Goal: Task Accomplishment & Management: Manage account settings

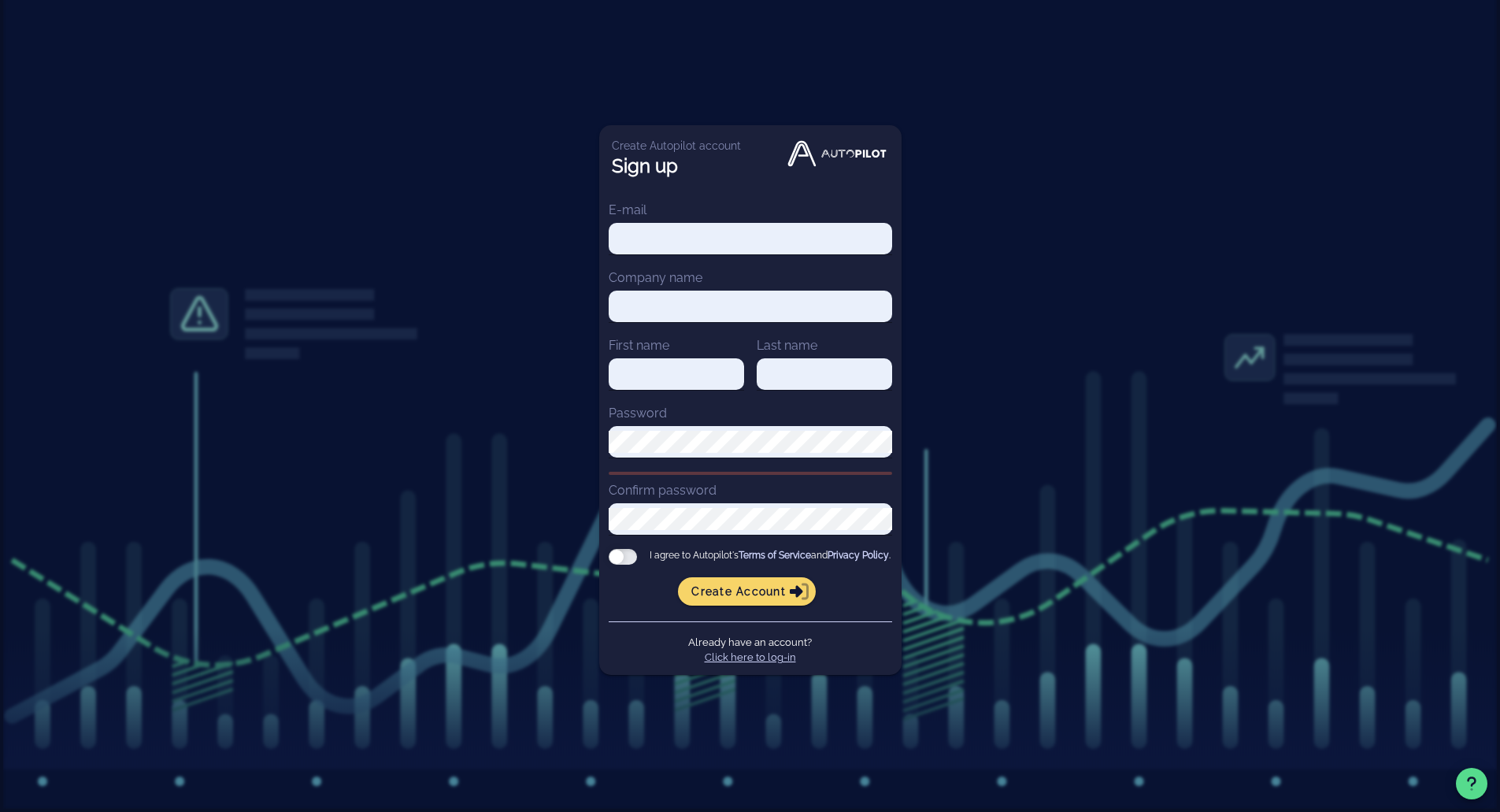
click at [742, 663] on link "Click here to log-in" at bounding box center [750, 657] width 91 height 12
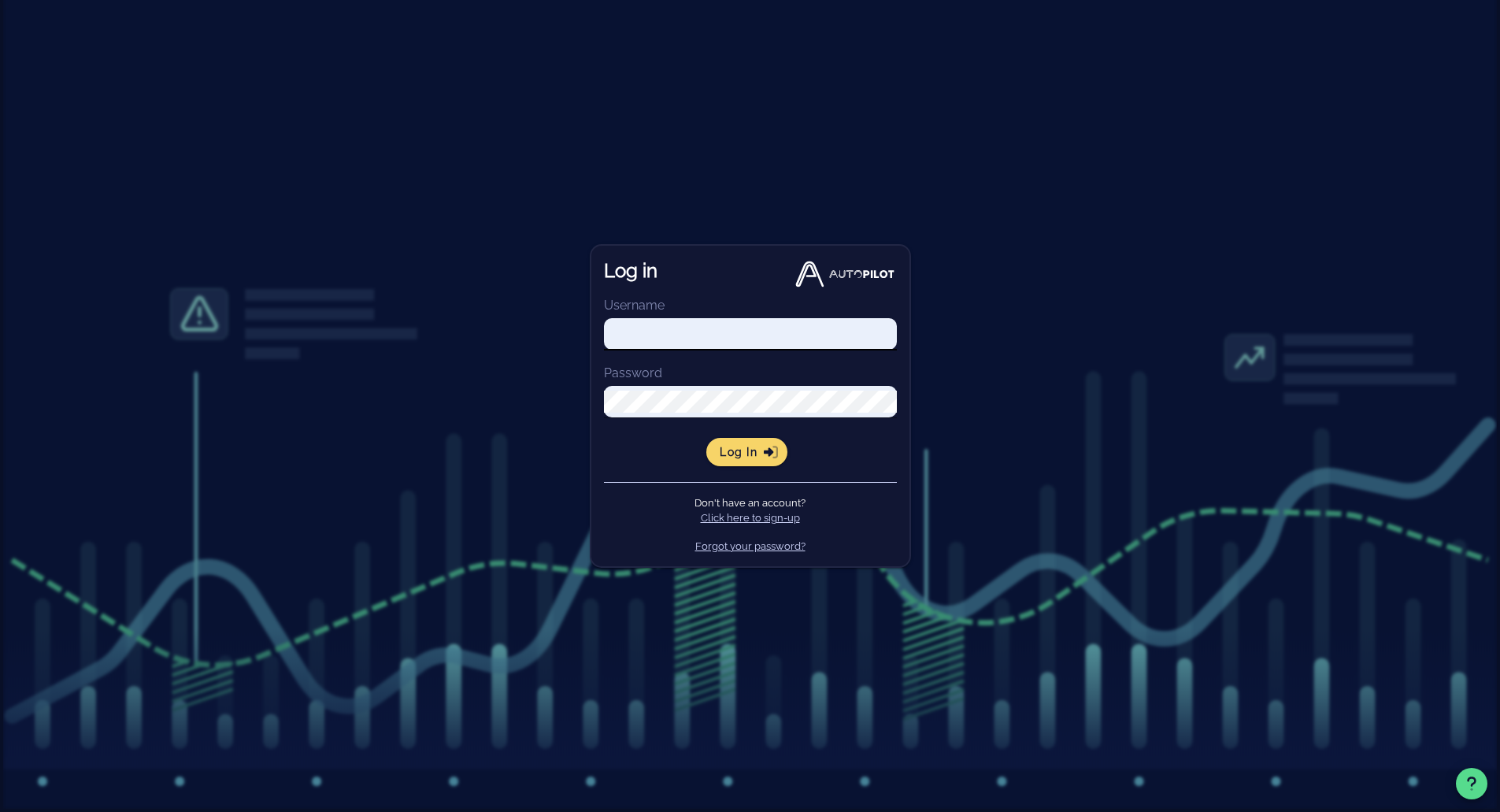
click at [698, 323] on input "Username" at bounding box center [750, 334] width 293 height 22
click at [704, 330] on input "Username" at bounding box center [750, 334] width 293 height 22
type input "[PERSON_NAME][EMAIL_ADDRESS][DOMAIN_NAME]"
click at [740, 446] on span "Log in" at bounding box center [747, 452] width 56 height 14
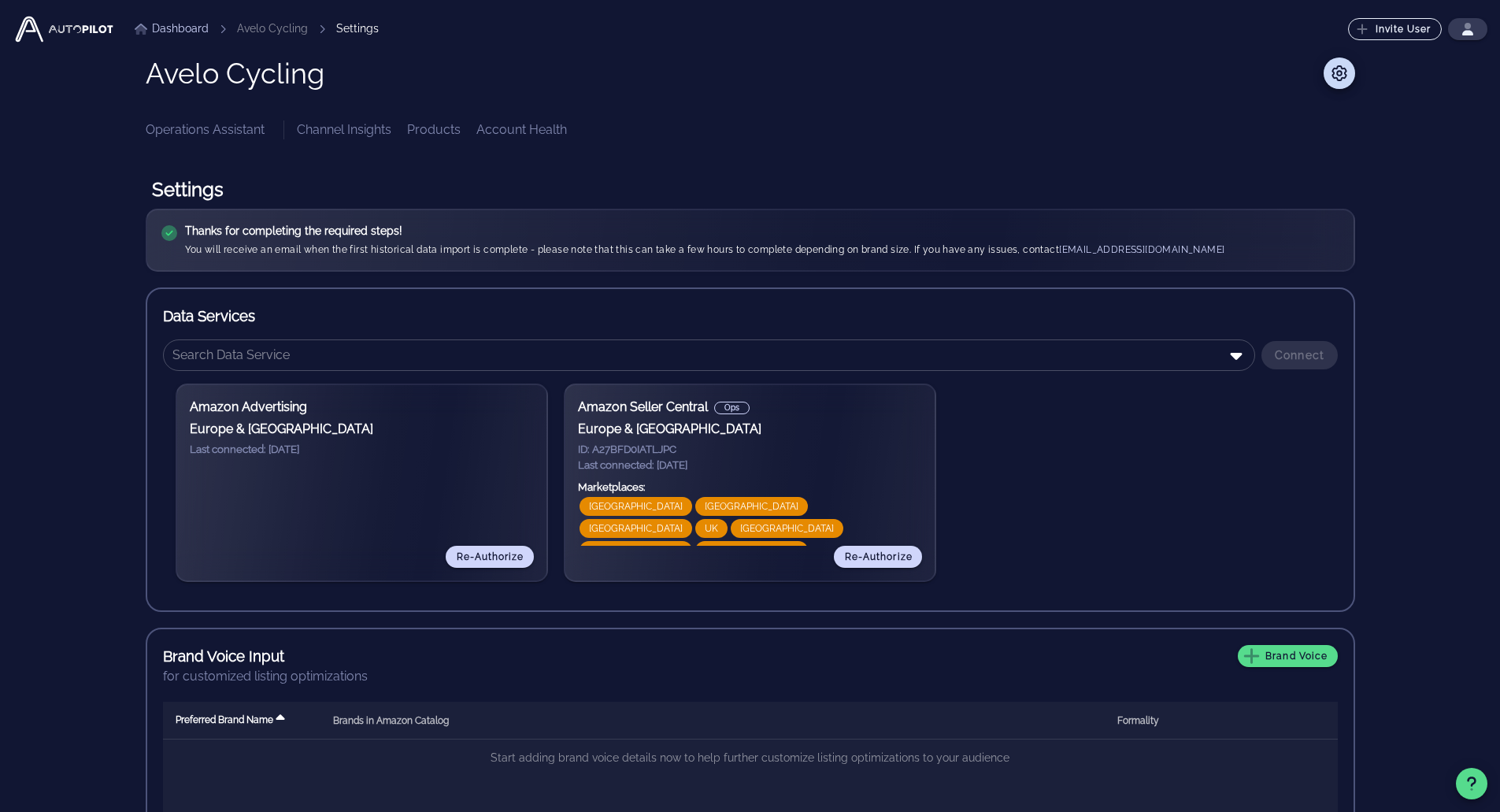
click at [338, 130] on link "Channel Insights" at bounding box center [344, 130] width 94 height 19
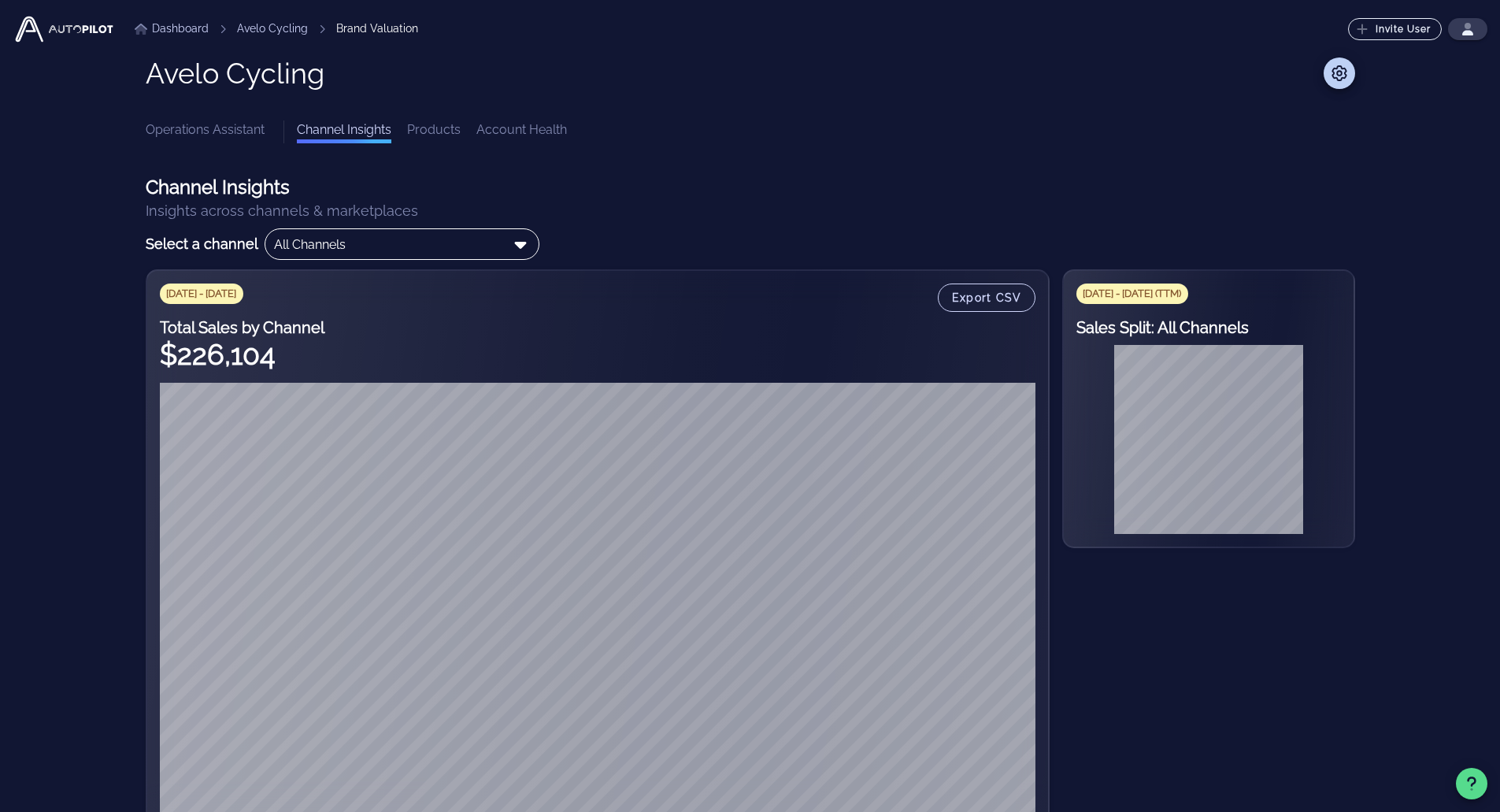
click at [334, 250] on div "All Channels" at bounding box center [310, 245] width 72 height 14
click at [442, 138] on link "Products" at bounding box center [434, 132] width 54 height 23
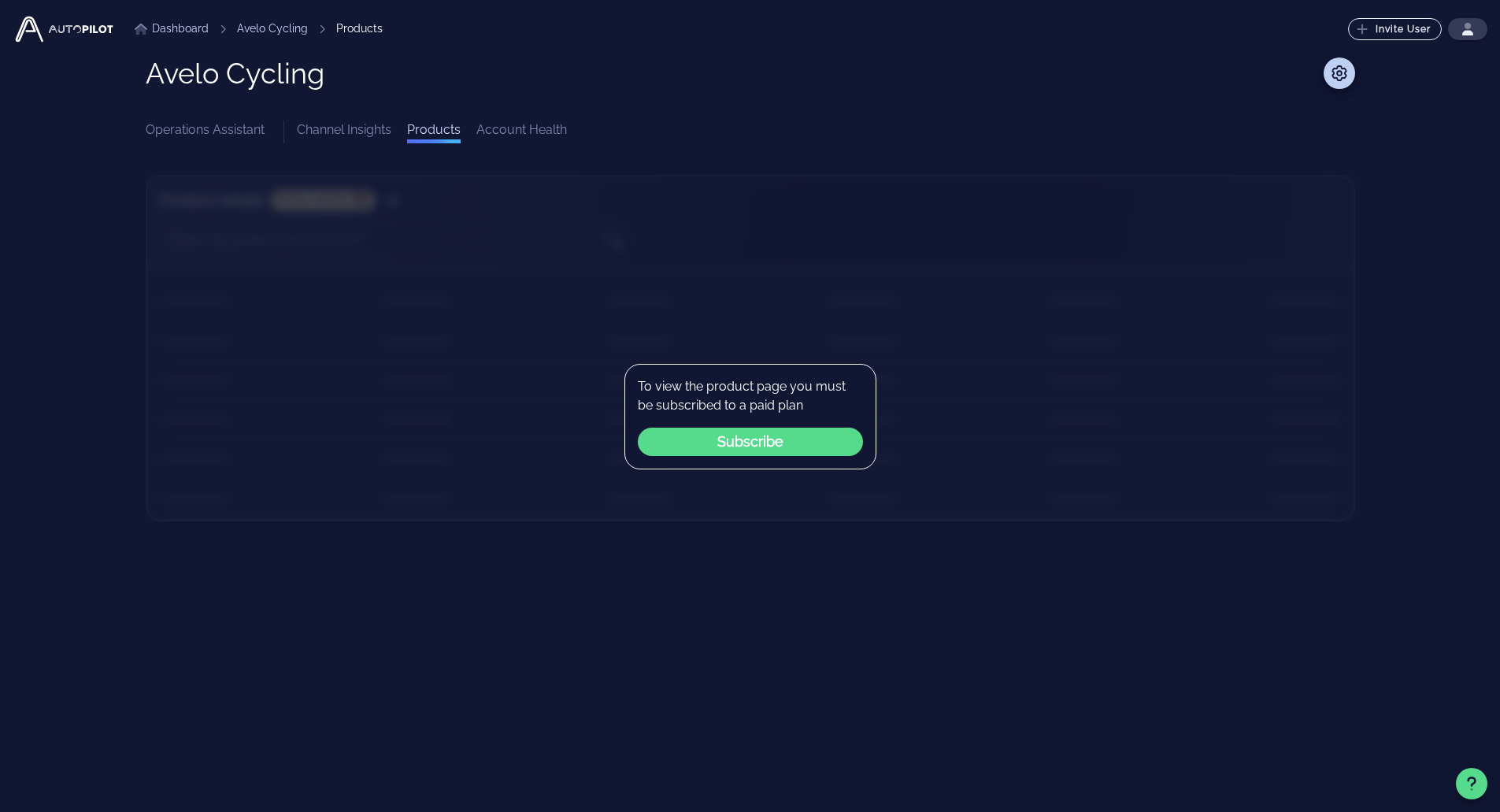
click at [496, 128] on link "Account Health" at bounding box center [522, 132] width 90 height 23
click at [178, 134] on link "Operations Assistant" at bounding box center [205, 132] width 119 height 23
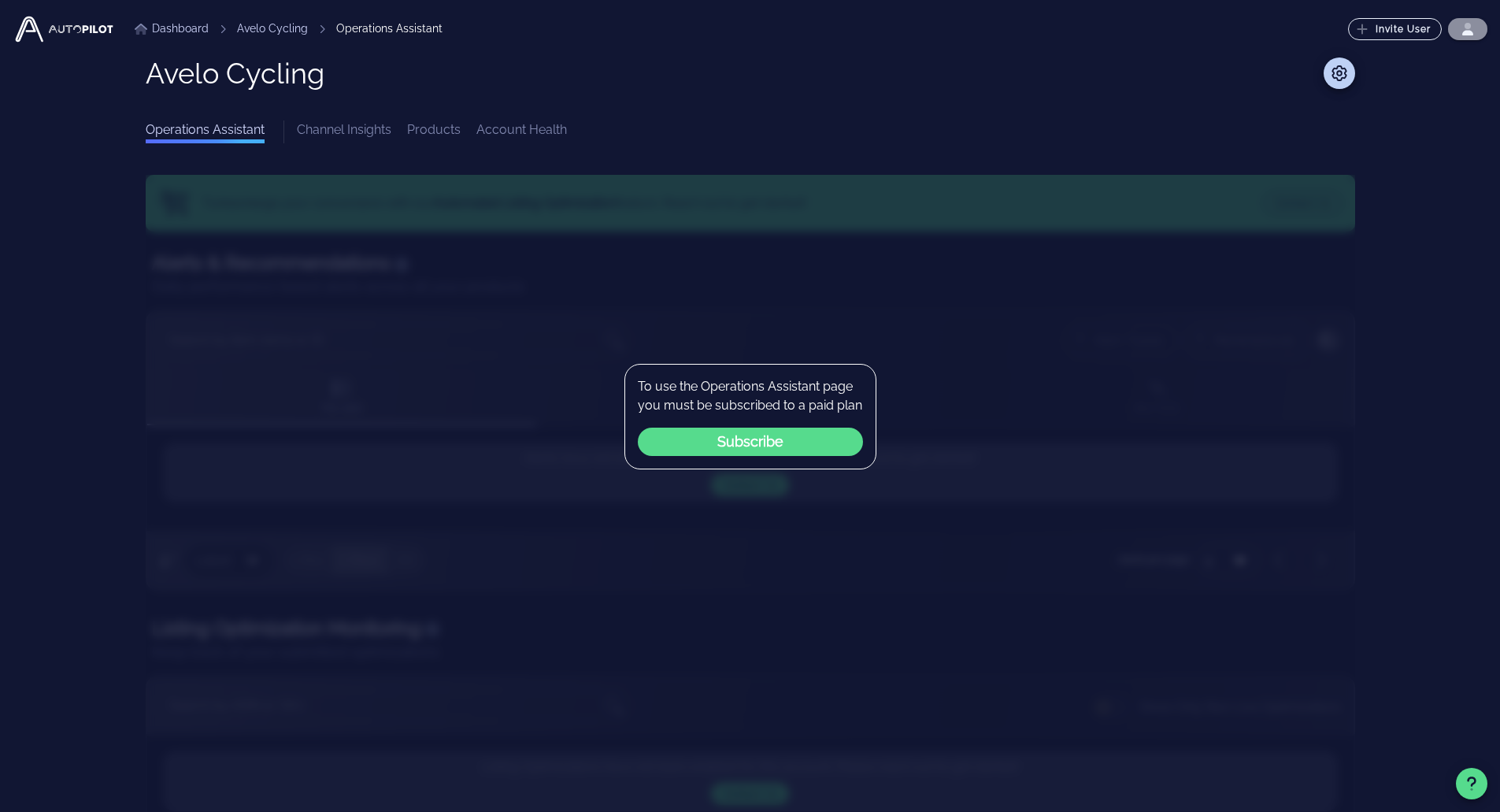
click at [1461, 23] on span "button" at bounding box center [1467, 30] width 20 height 13
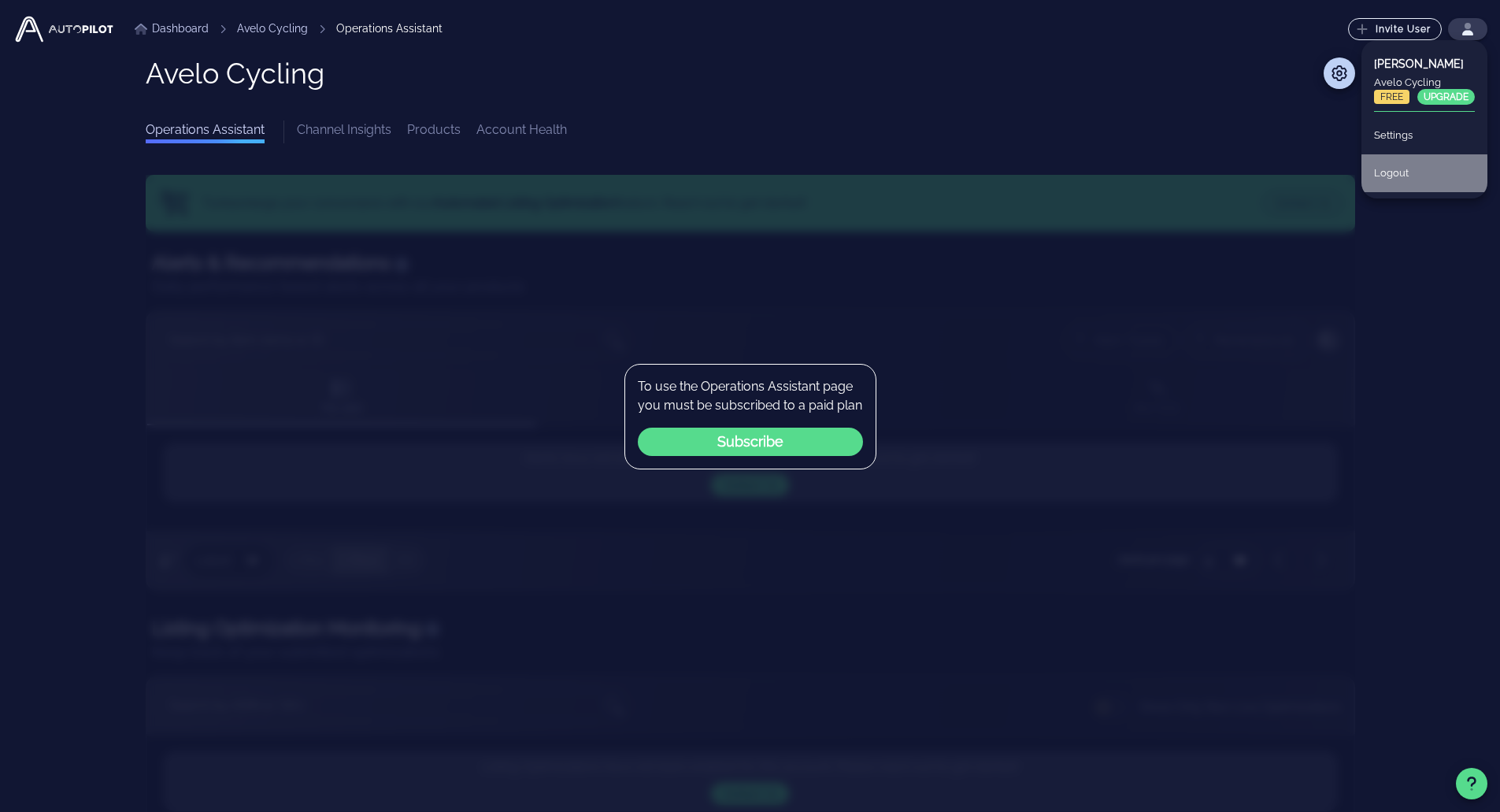
click at [1406, 169] on div "Logout" at bounding box center [1425, 173] width 101 height 34
